Goal: Information Seeking & Learning: Learn about a topic

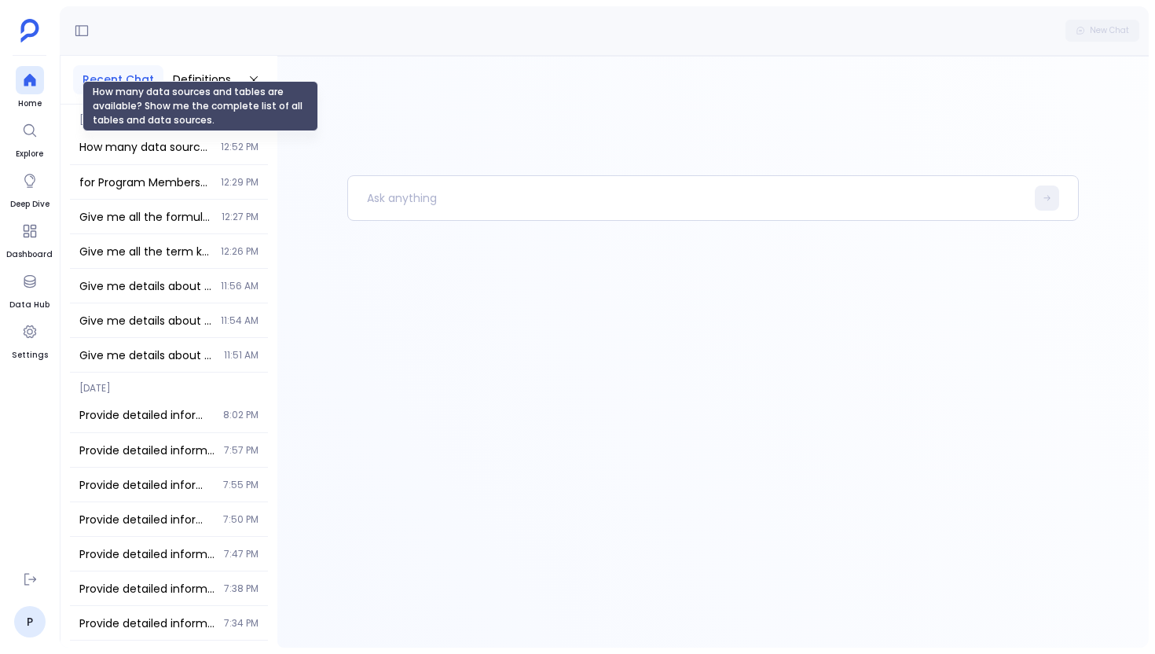
click at [140, 150] on span "How many data sources and tables are available? Show me the complete list of al…" at bounding box center [145, 147] width 132 height 16
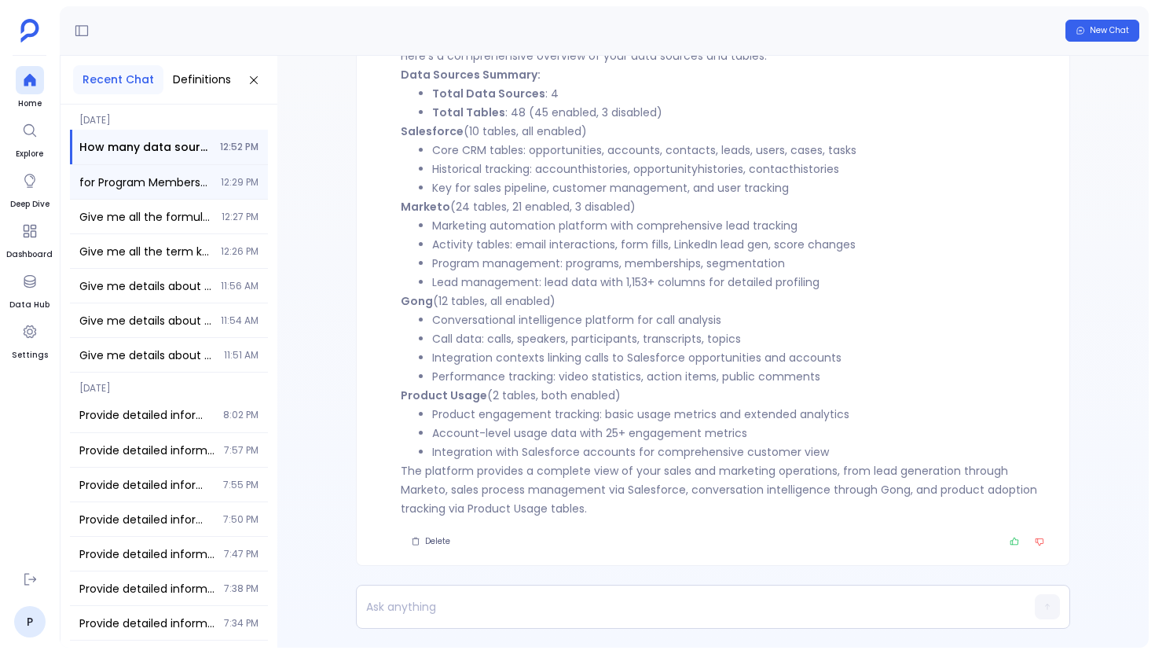
click at [215, 189] on div "for Program Membership table how many columns are enabled disabled 12:29 PM" at bounding box center [169, 182] width 198 height 34
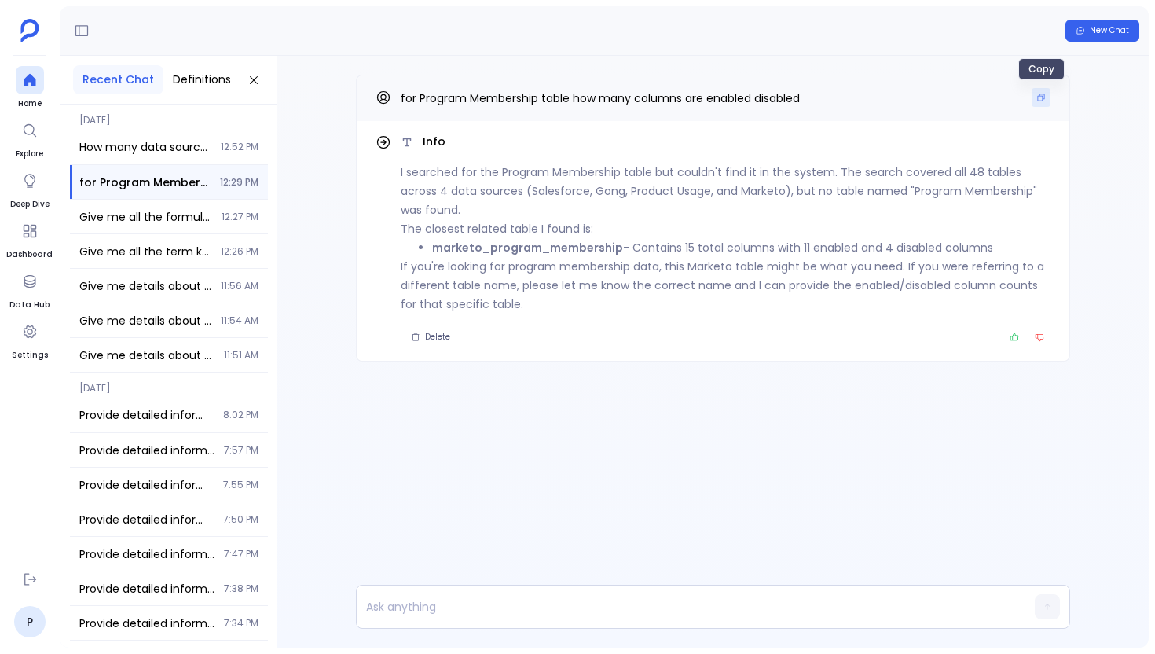
click at [1038, 102] on button "Copy" at bounding box center [1041, 97] width 19 height 19
click at [32, 90] on div at bounding box center [30, 80] width 28 height 28
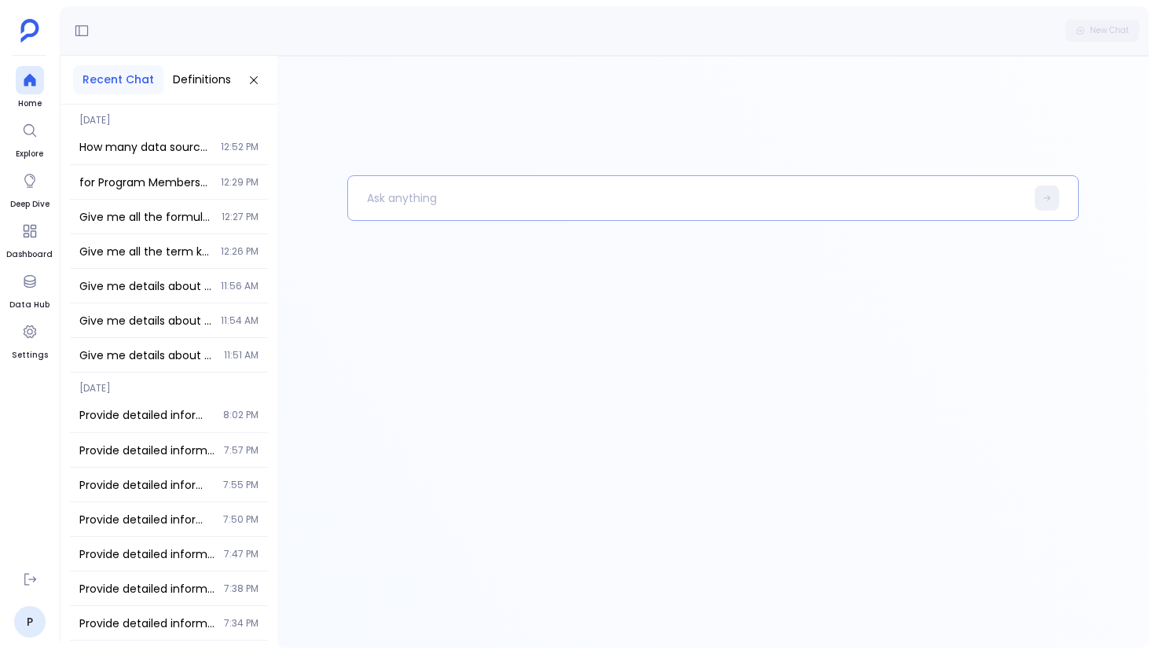
click at [482, 202] on p at bounding box center [686, 198] width 677 height 41
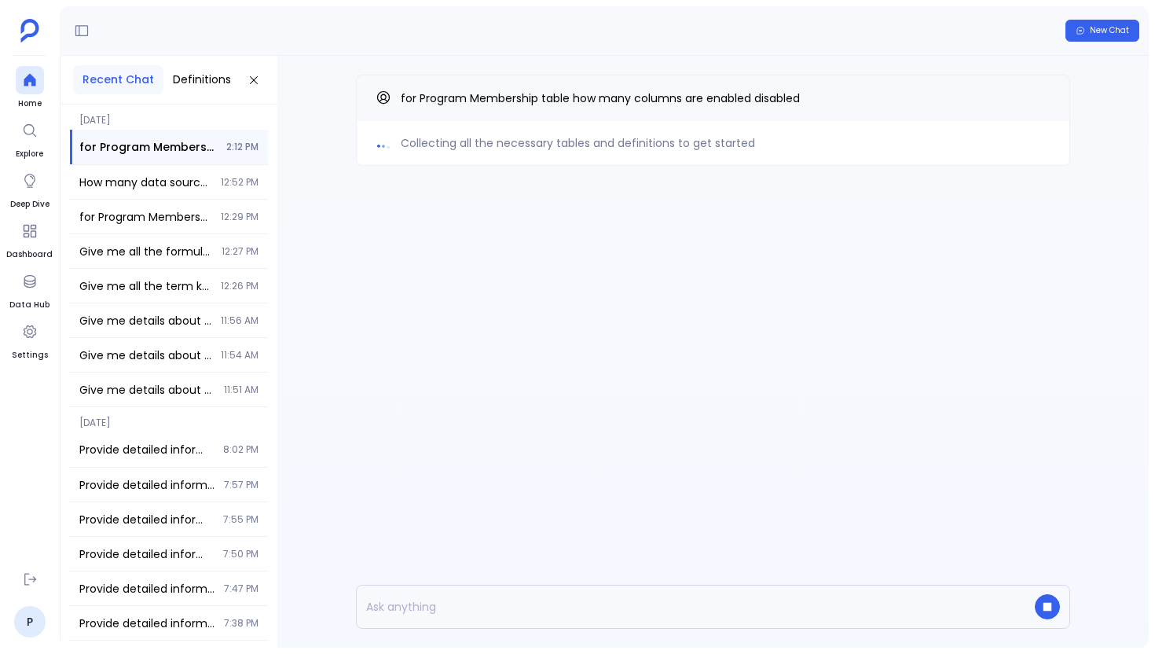
click at [611, 259] on div "Collecting all the necessary tables and definitions to get started for Program …" at bounding box center [712, 352] width 871 height 592
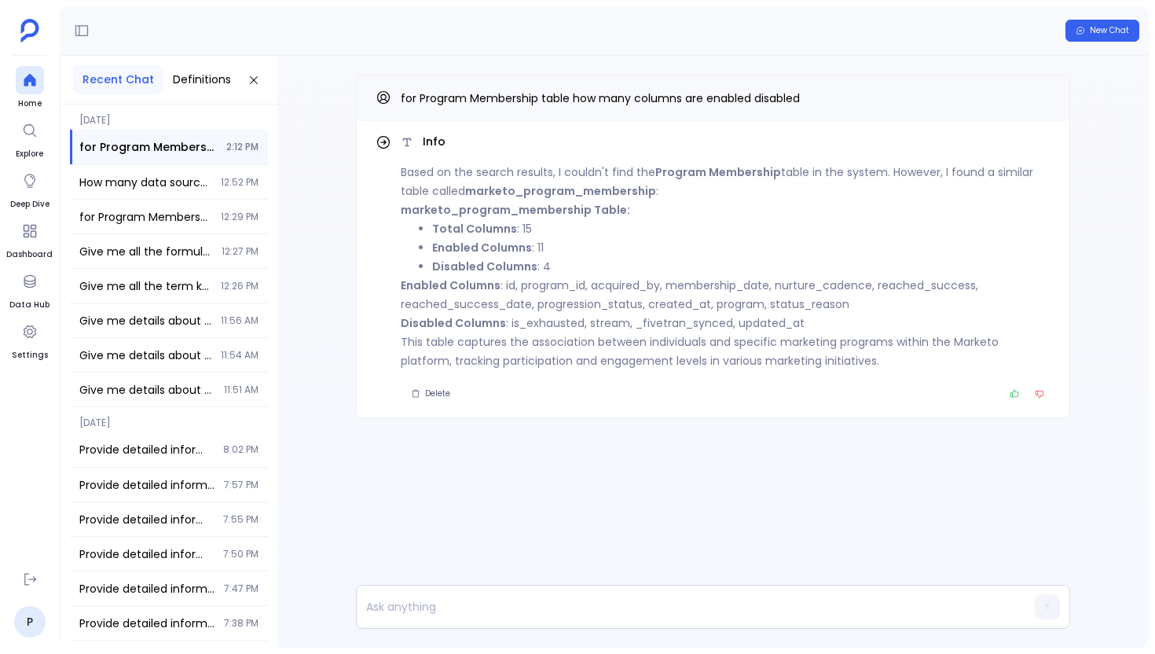
click at [635, 191] on strong "marketo_program_membership" at bounding box center [560, 191] width 191 height 16
click at [479, 49] on div "New Chat" at bounding box center [604, 31] width 1089 height 50
click at [582, 189] on strong "marketo_program_membership" at bounding box center [560, 191] width 191 height 16
click at [35, 77] on icon at bounding box center [30, 80] width 16 height 16
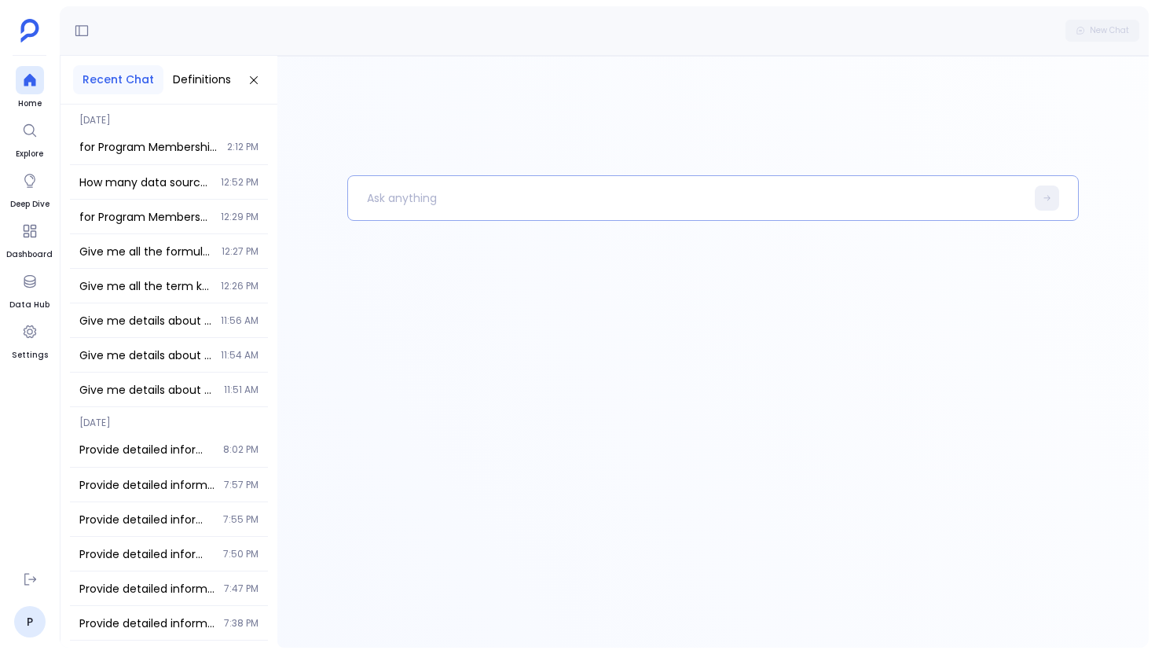
click at [418, 213] on p at bounding box center [686, 198] width 677 height 41
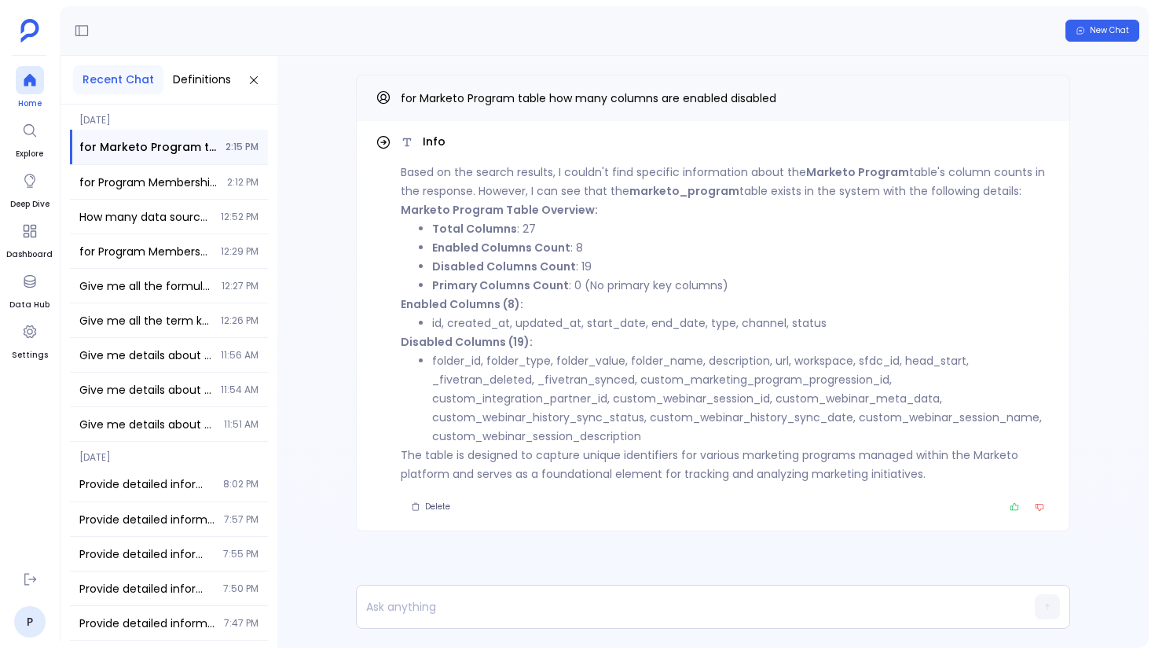
click at [43, 101] on span "Home" at bounding box center [30, 103] width 28 height 13
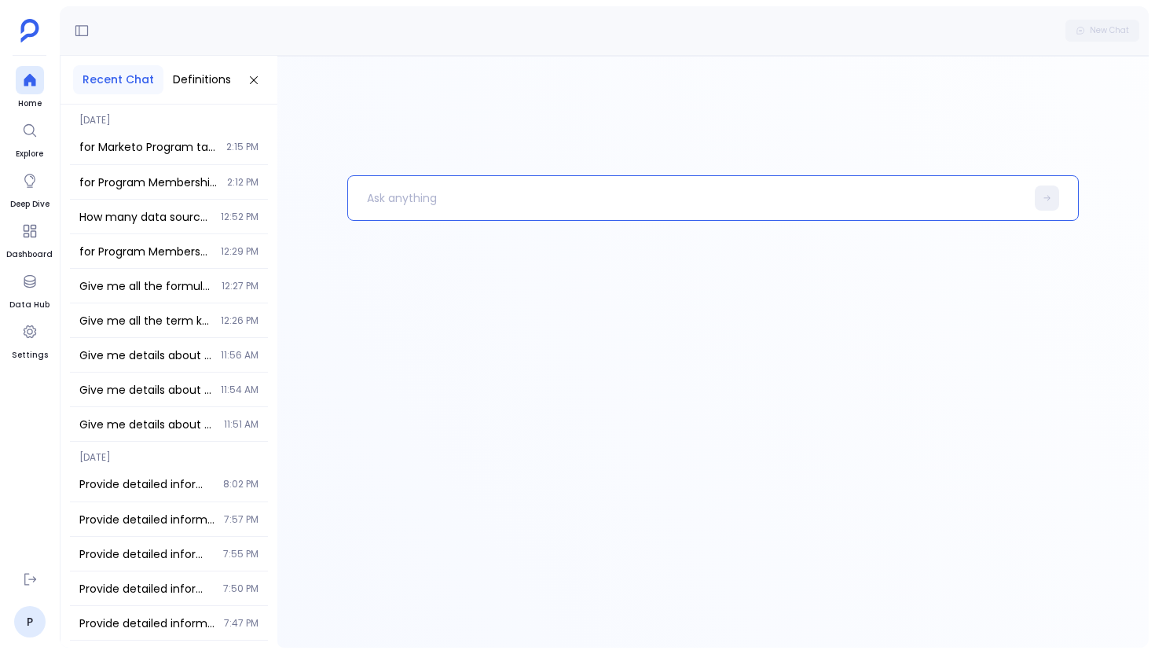
click at [363, 193] on p at bounding box center [686, 198] width 677 height 41
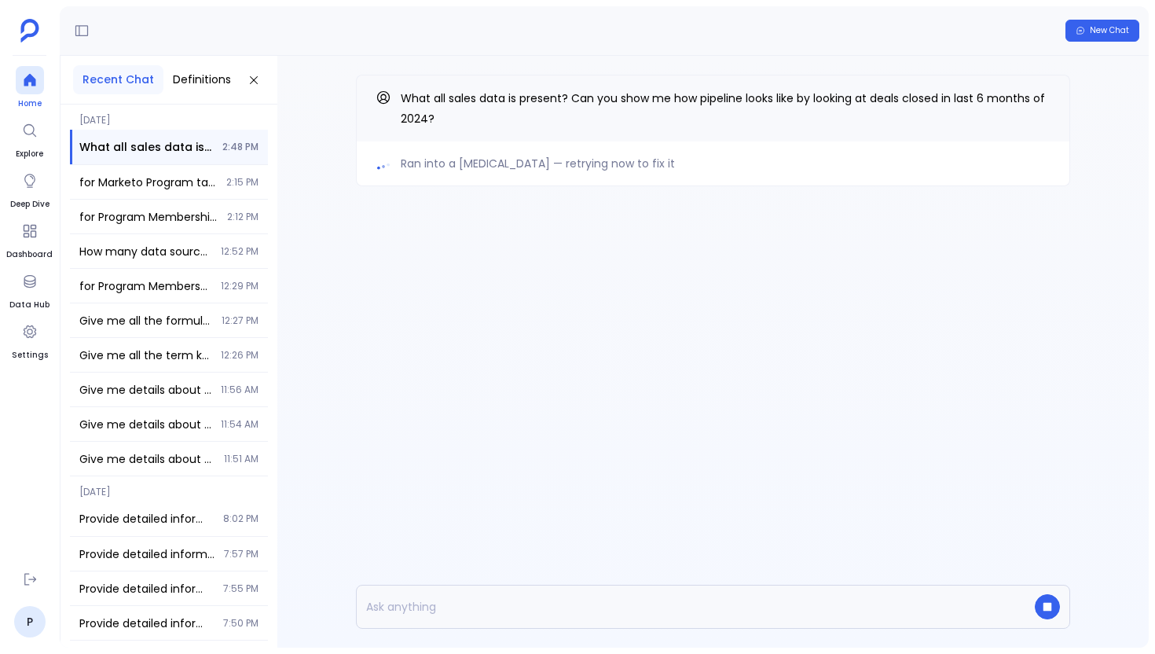
click at [32, 85] on icon at bounding box center [30, 80] width 12 height 13
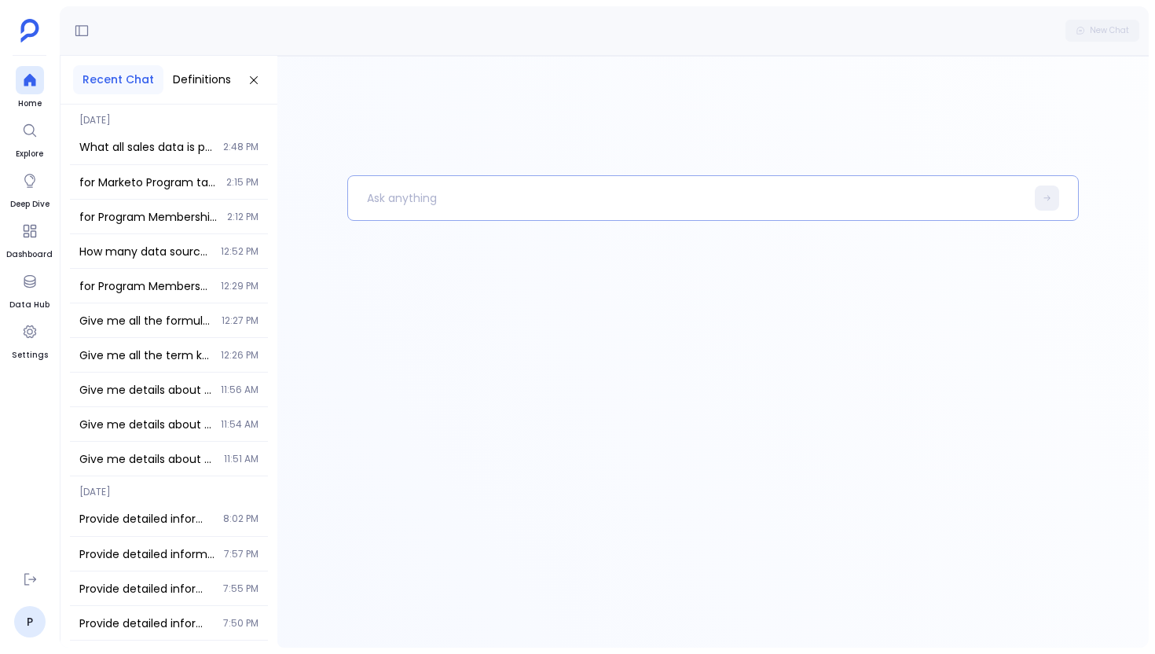
click at [397, 212] on p at bounding box center [686, 198] width 677 height 41
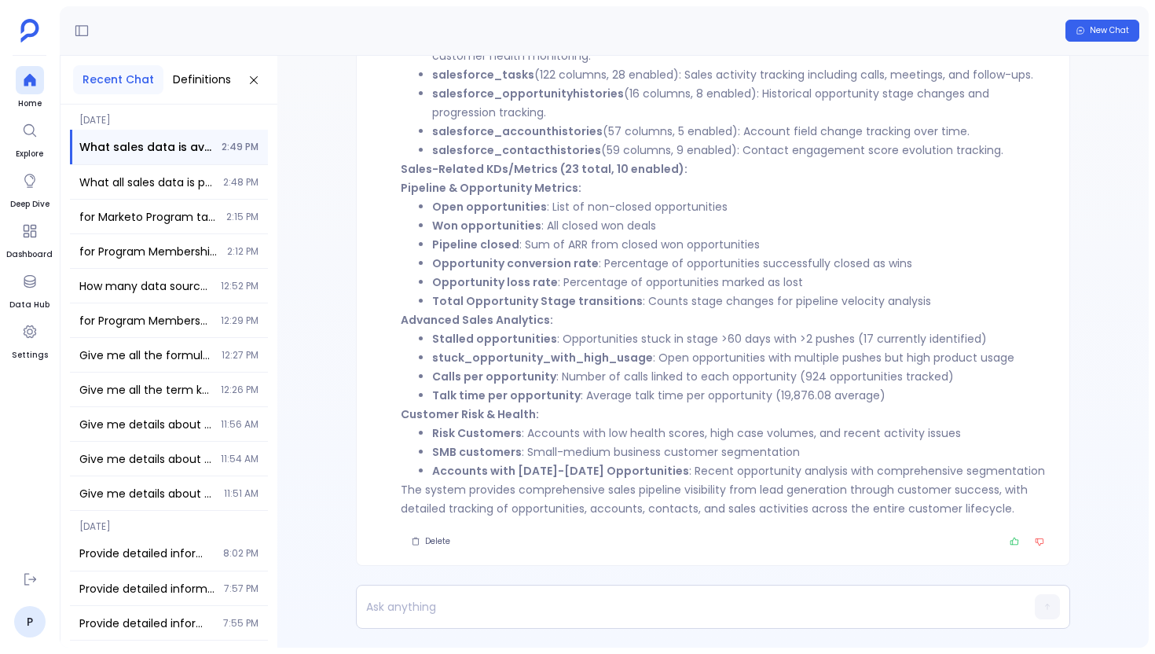
click at [548, 354] on strong "stuck_opportunity_with_high_usage" at bounding box center [542, 358] width 221 height 16
click at [536, 379] on strong "Calls per opportunity" at bounding box center [494, 377] width 124 height 16
click at [530, 402] on strong "Talk time per opportunity" at bounding box center [506, 395] width 149 height 16
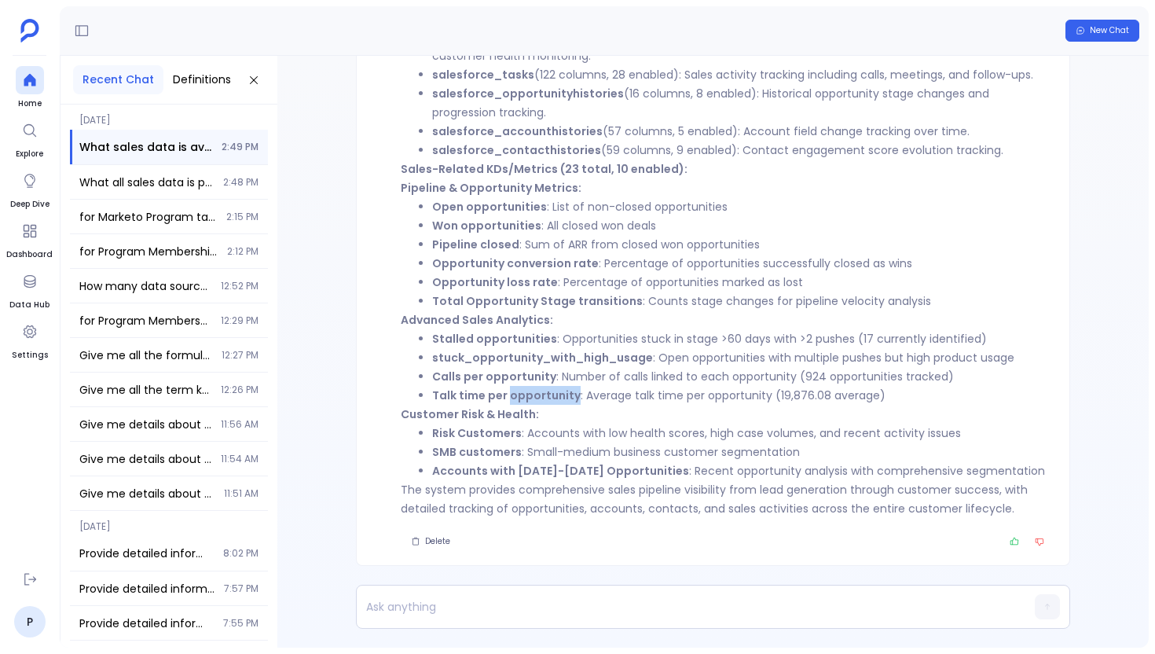
click at [530, 402] on strong "Talk time per opportunity" at bounding box center [506, 395] width 149 height 16
click at [480, 447] on strong "SMB customers" at bounding box center [477, 452] width 90 height 16
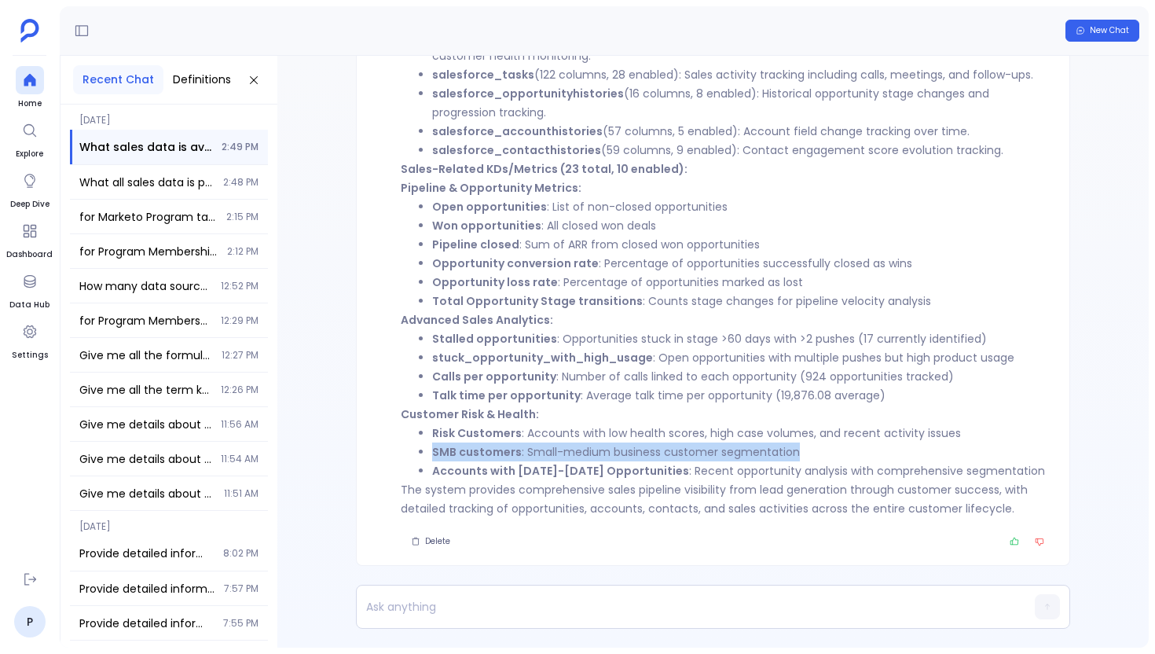
click at [480, 447] on strong "SMB customers" at bounding box center [477, 452] width 90 height 16
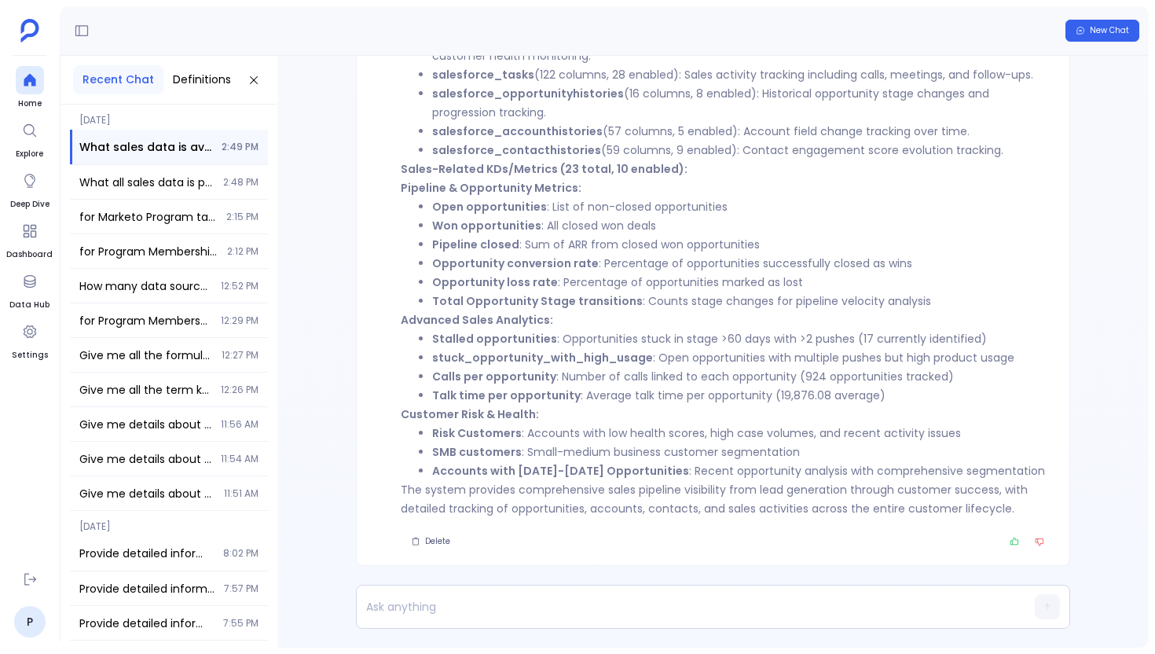
click at [478, 459] on li "SMB customers : Small-medium business customer segmentation" at bounding box center [741, 451] width 618 height 19
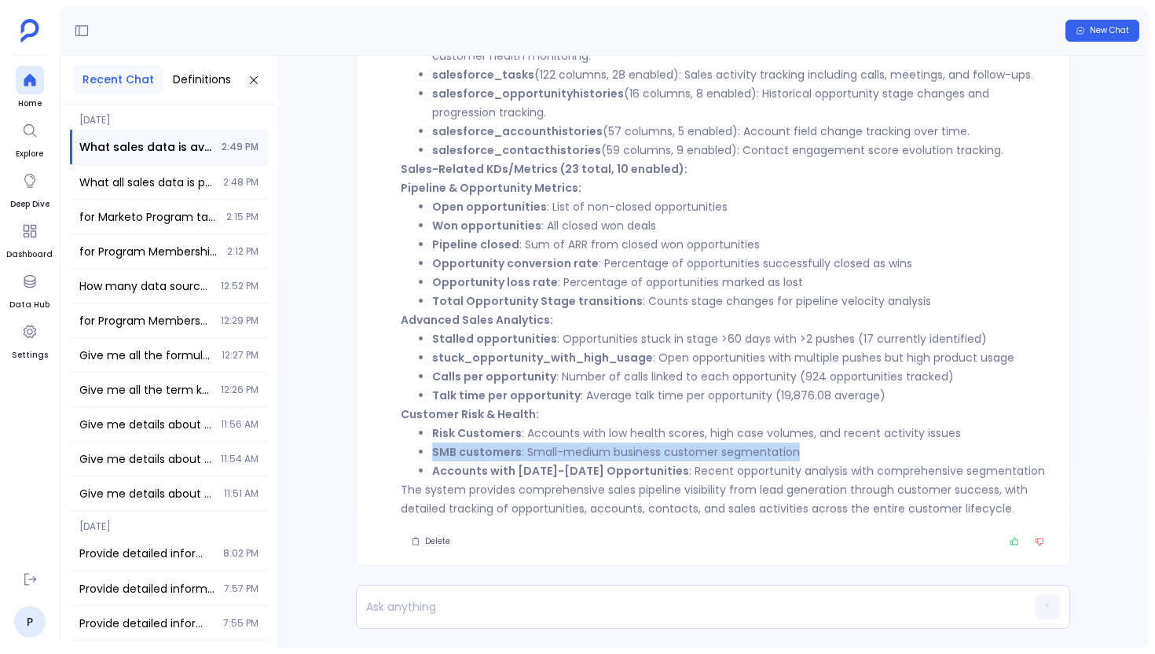
click at [478, 459] on li "SMB customers : Small-medium business customer segmentation" at bounding box center [741, 451] width 618 height 19
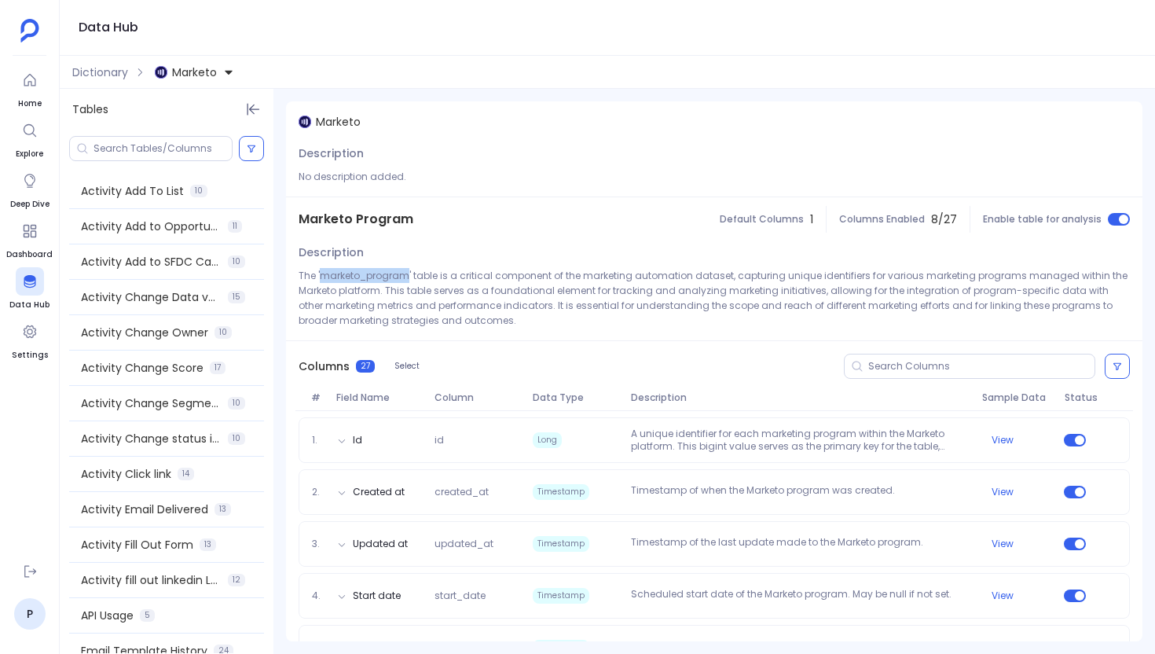
scroll to position [375, 0]
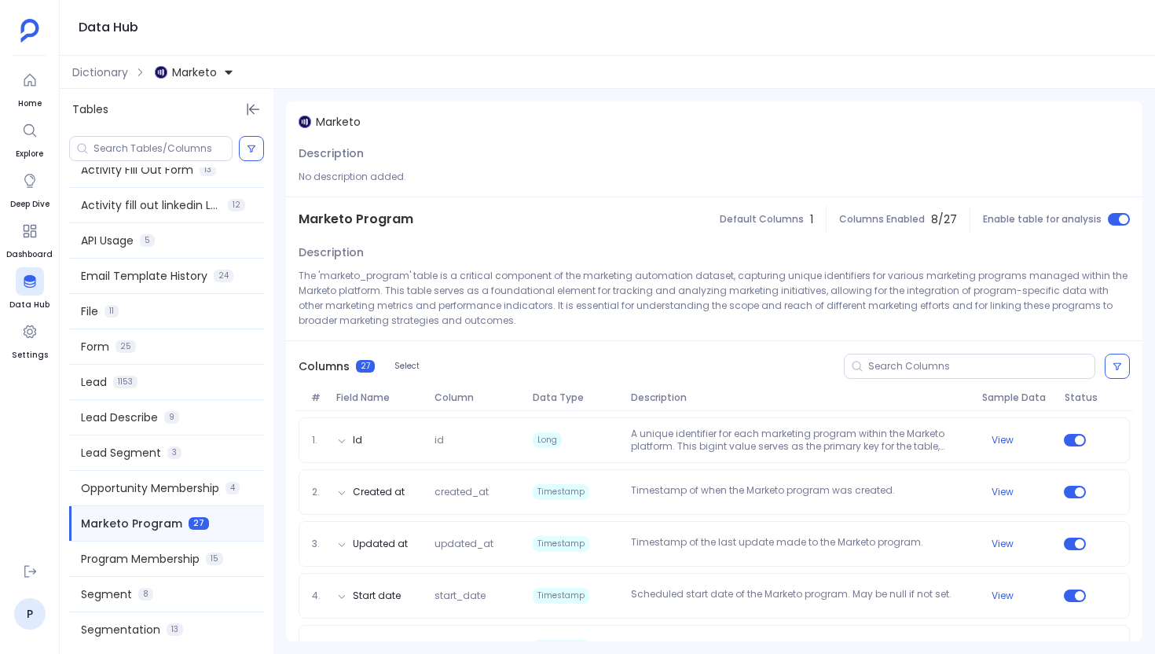
click at [941, 218] on span "8 / 27" at bounding box center [944, 219] width 26 height 16
click at [167, 555] on span "Program Membership" at bounding box center [140, 559] width 119 height 16
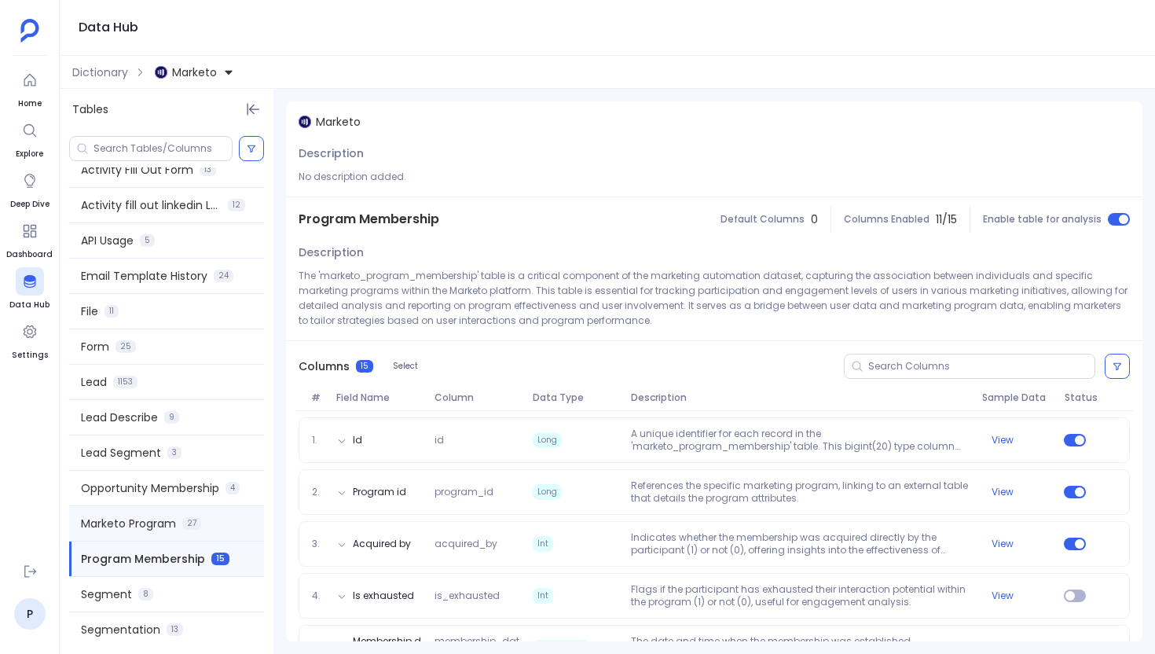
click at [189, 519] on span "27" at bounding box center [191, 523] width 19 height 13
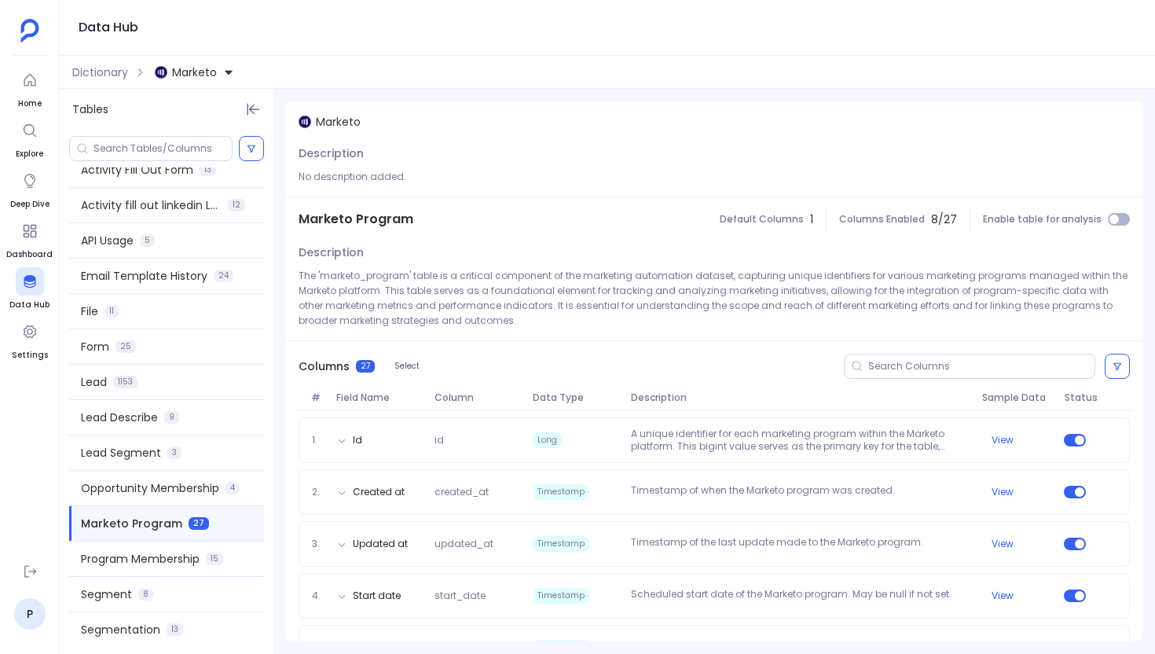
click at [389, 217] on span "Marketo Program" at bounding box center [356, 219] width 115 height 19
copy span "Marketo Program"
